Goal: Information Seeking & Learning: Learn about a topic

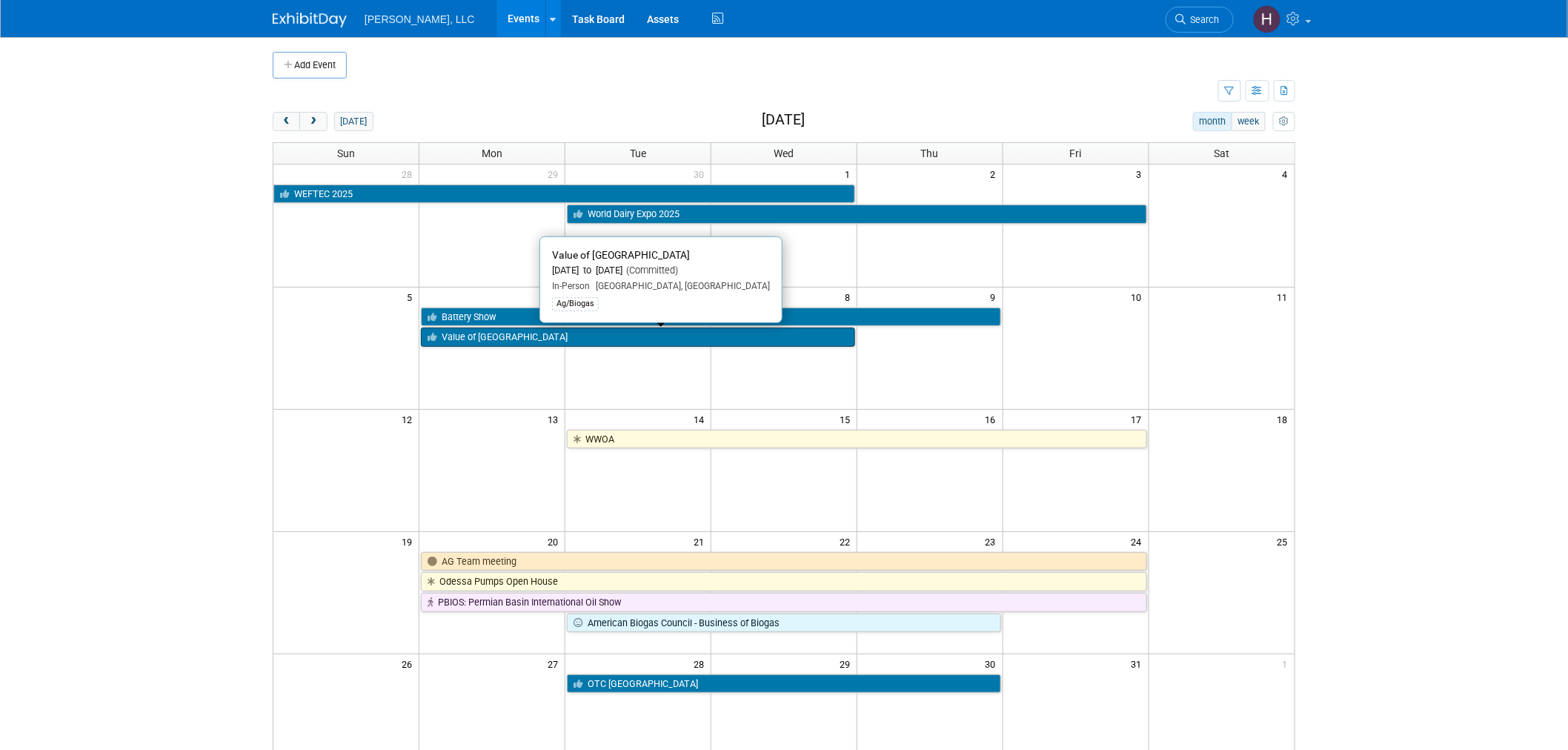
click at [658, 343] on link "Value of [GEOGRAPHIC_DATA]" at bounding box center [638, 337] width 434 height 19
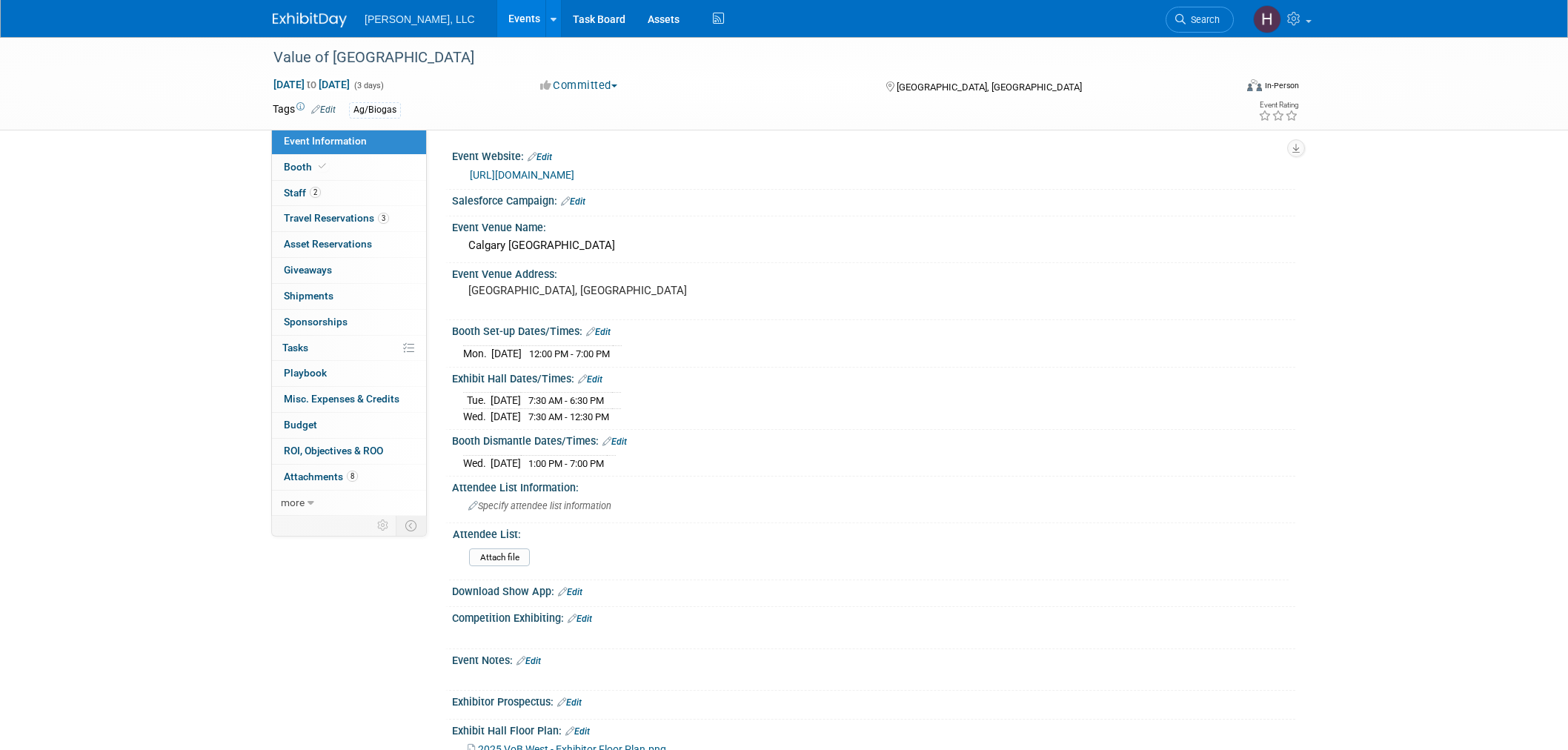
select select "Ag/Biogas"
click at [575, 172] on link "[URL][DOMAIN_NAME]" at bounding box center [522, 175] width 105 height 12
click at [498, 23] on link "Events" at bounding box center [525, 19] width 54 height 37
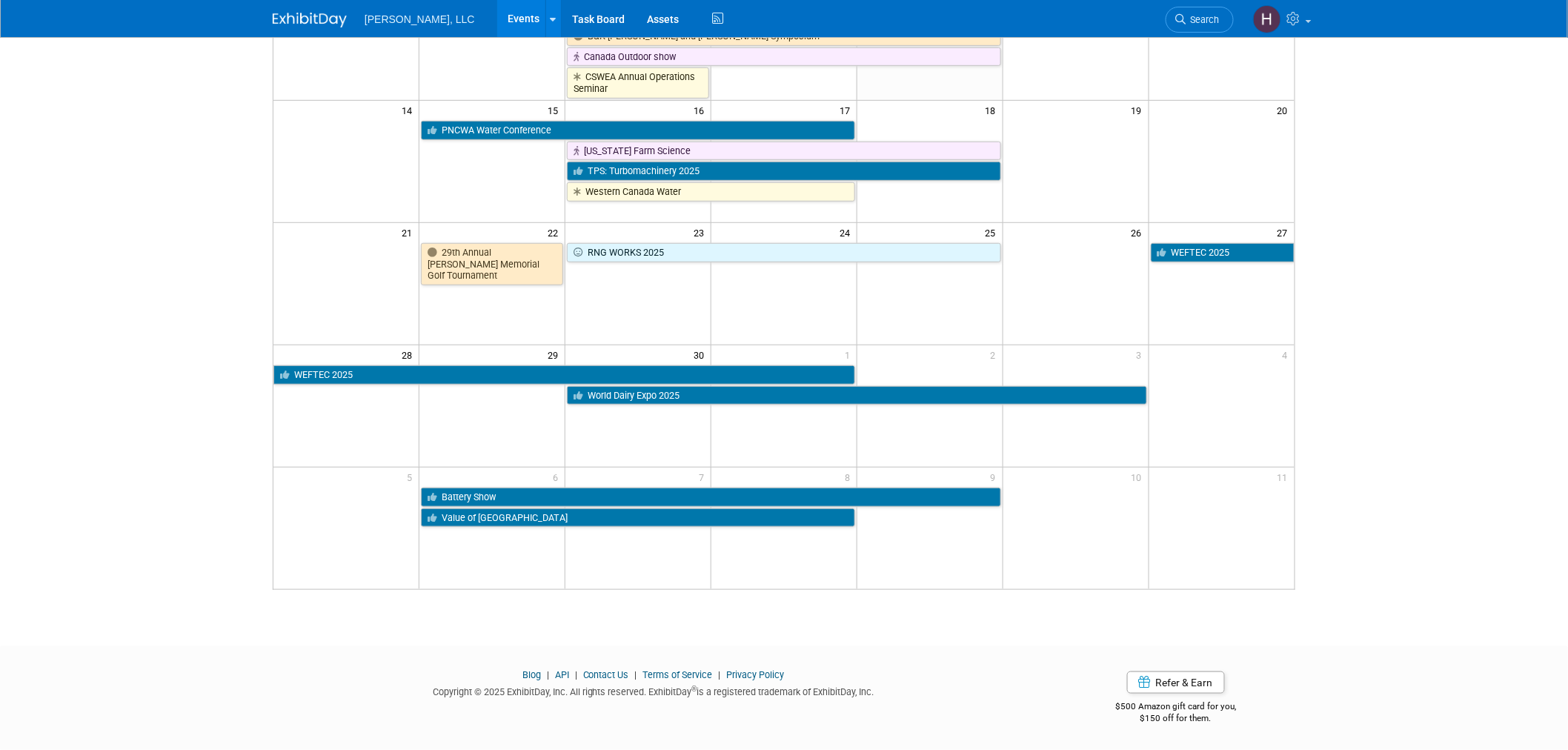
scroll to position [323, 0]
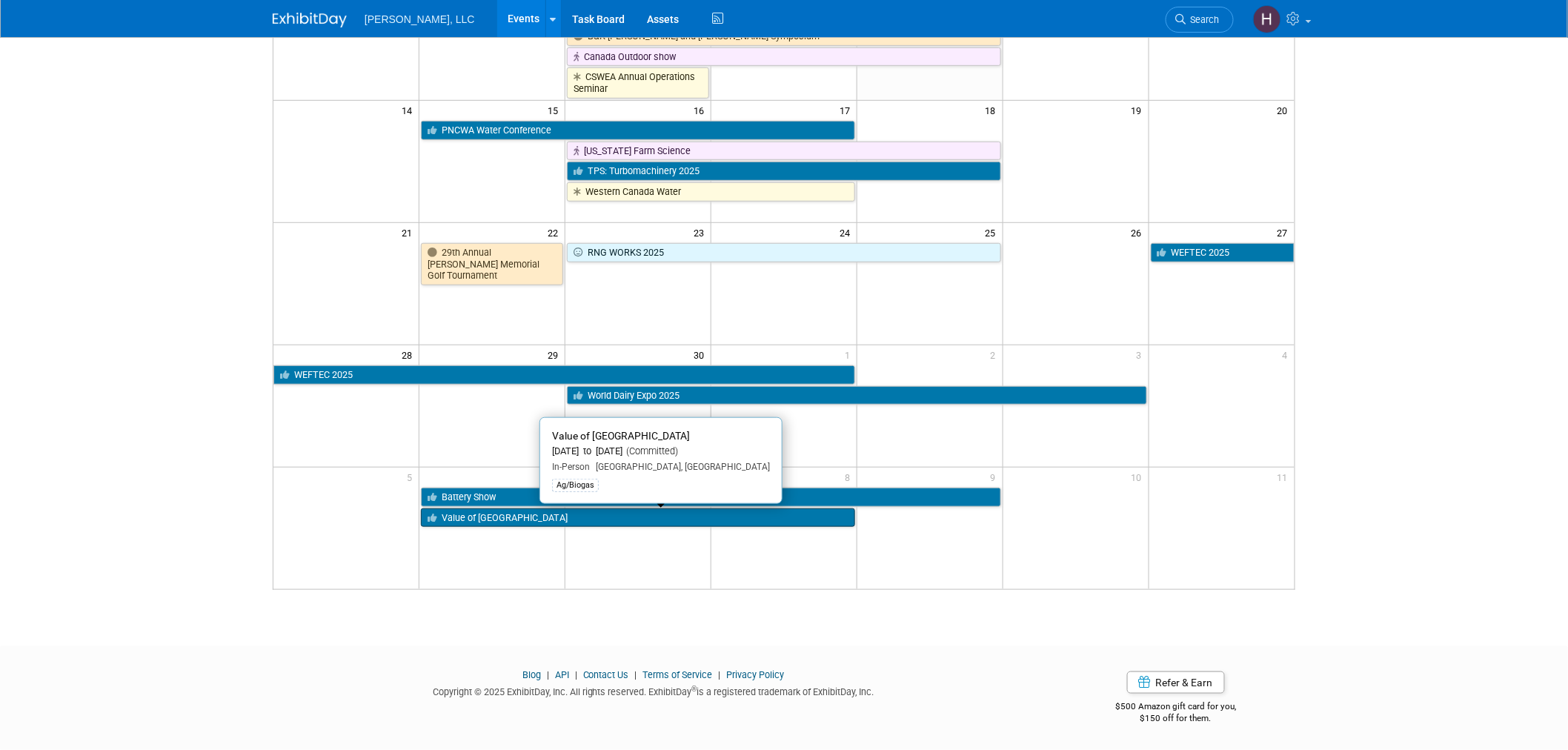
click at [623, 516] on link "Value of [GEOGRAPHIC_DATA]" at bounding box center [638, 518] width 434 height 19
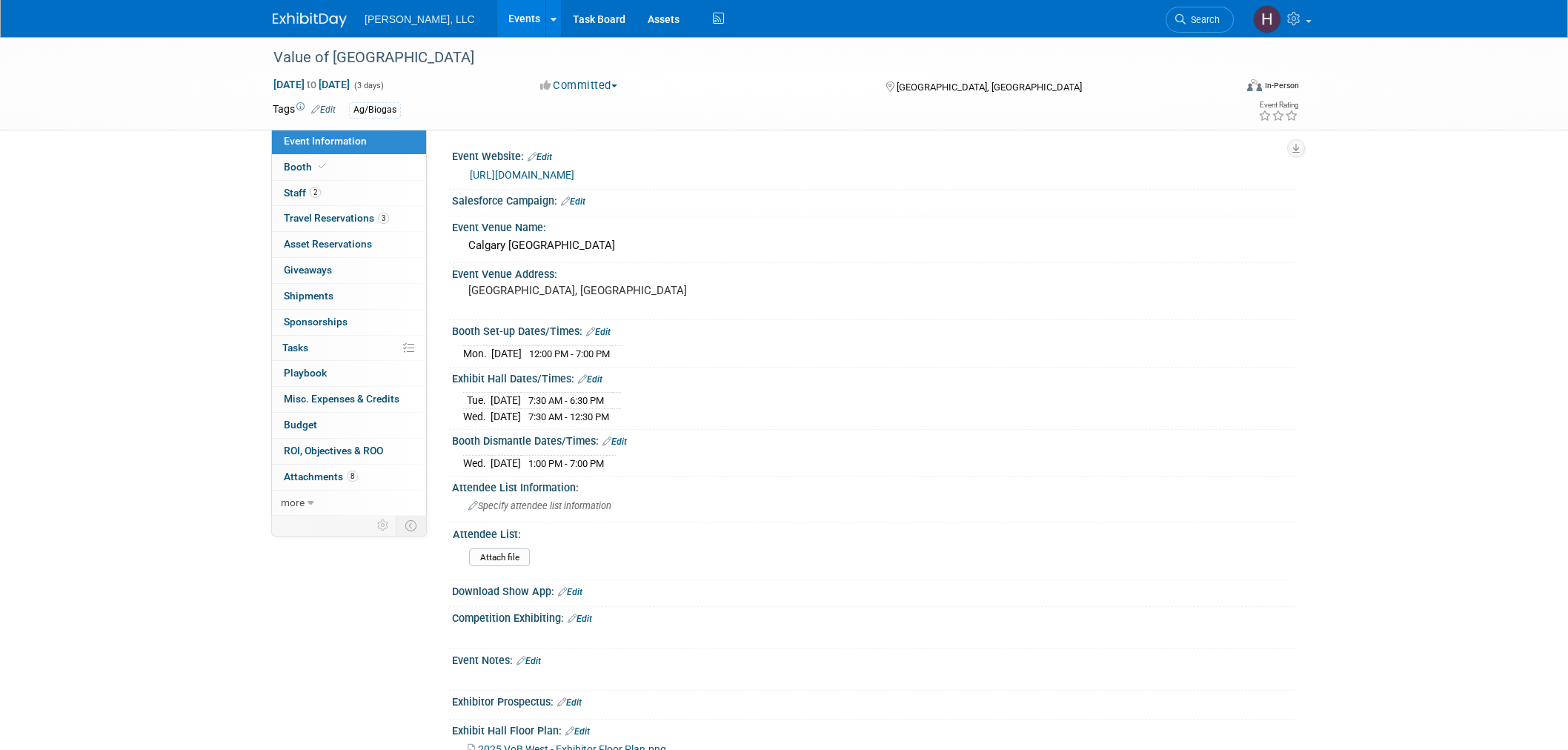
select select "Ag/Biogas"
click at [542, 169] on link "[URL][DOMAIN_NAME]" at bounding box center [522, 175] width 105 height 12
